Goal: Use online tool/utility

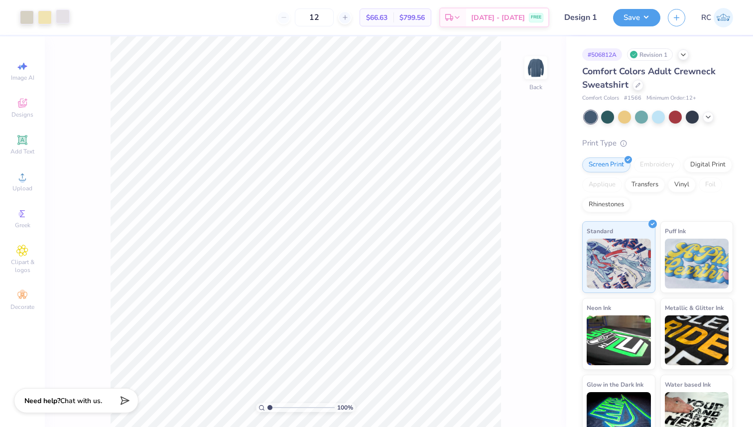
click at [61, 13] on div at bounding box center [63, 16] width 14 height 14
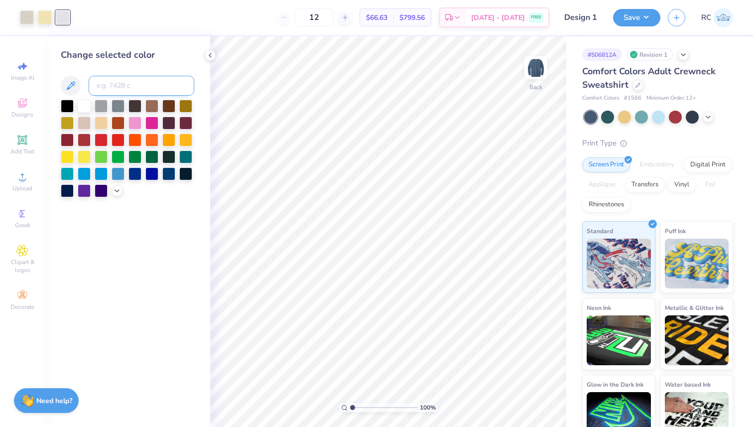
click at [111, 89] on input at bounding box center [142, 86] width 106 height 20
type input "7527"
click at [51, 16] on div at bounding box center [45, 16] width 14 height 14
click at [60, 17] on div at bounding box center [63, 16] width 14 height 14
click at [61, 17] on div at bounding box center [63, 17] width 14 height 14
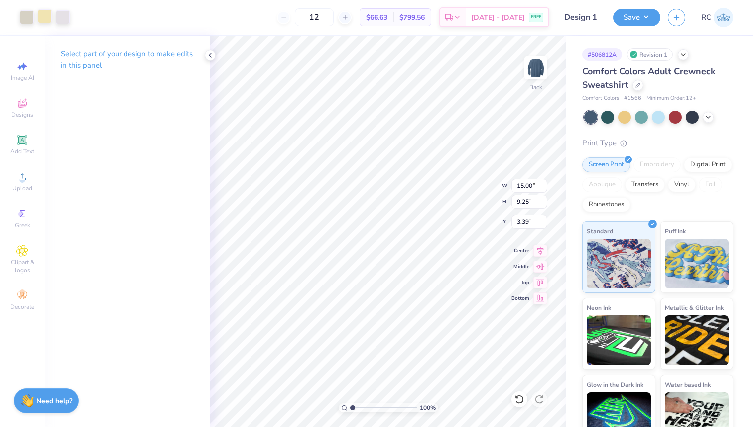
click at [48, 9] on div at bounding box center [45, 16] width 14 height 14
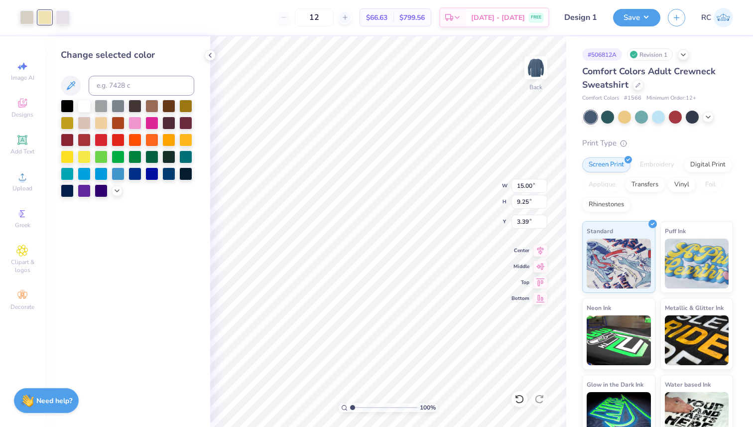
drag, startPoint x: 62, startPoint y: 19, endPoint x: 74, endPoint y: 11, distance: 14.4
click at [62, 18] on div at bounding box center [63, 17] width 14 height 14
